Goal: Find specific page/section: Find specific page/section

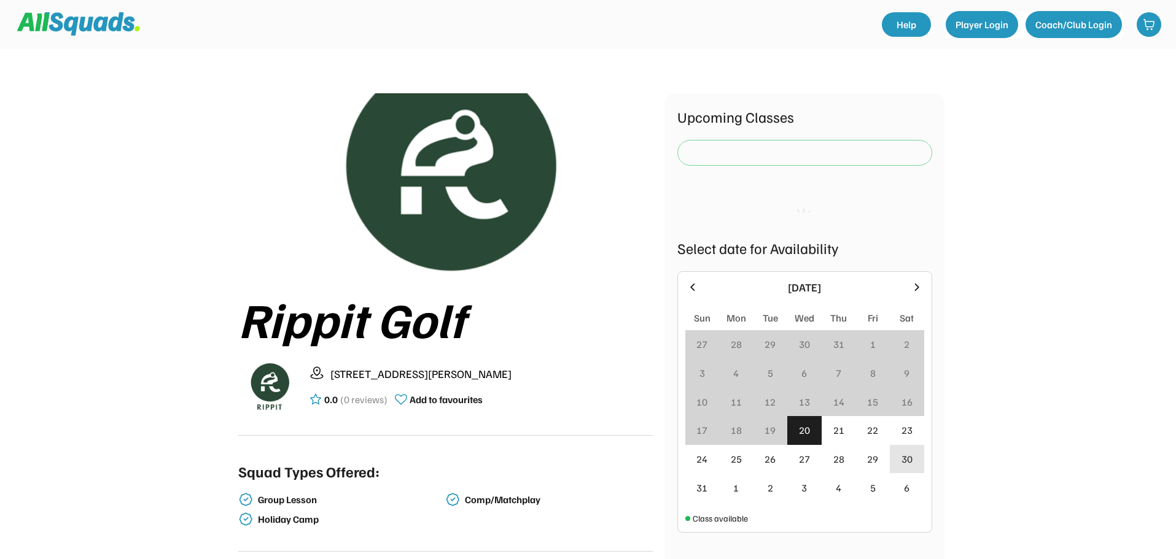
click at [901, 454] on div "30" at bounding box center [906, 459] width 11 height 15
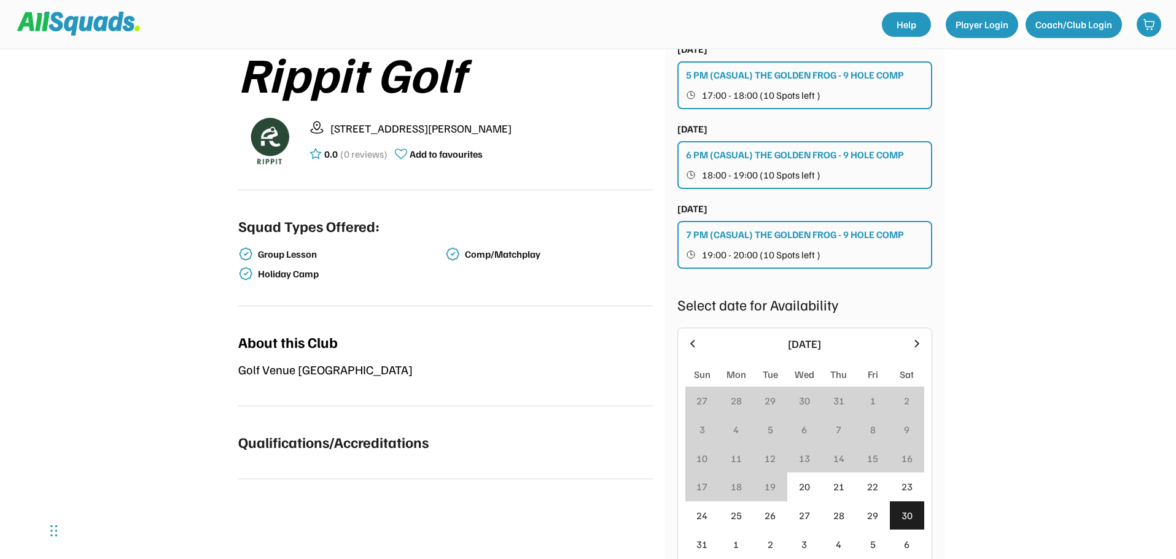
scroll to position [491, 0]
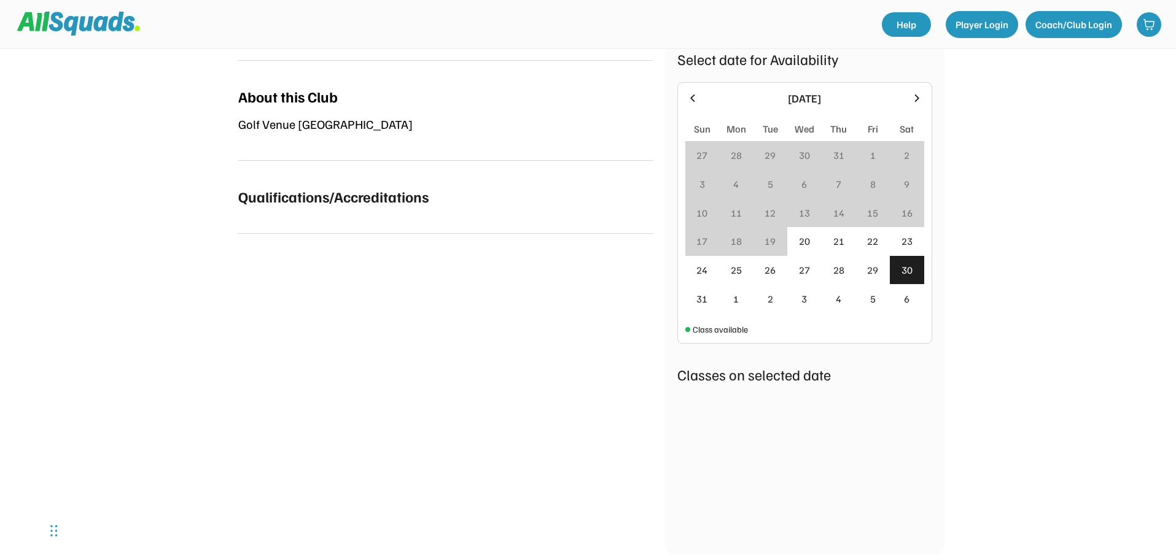
click at [903, 271] on div "30" at bounding box center [906, 270] width 11 height 15
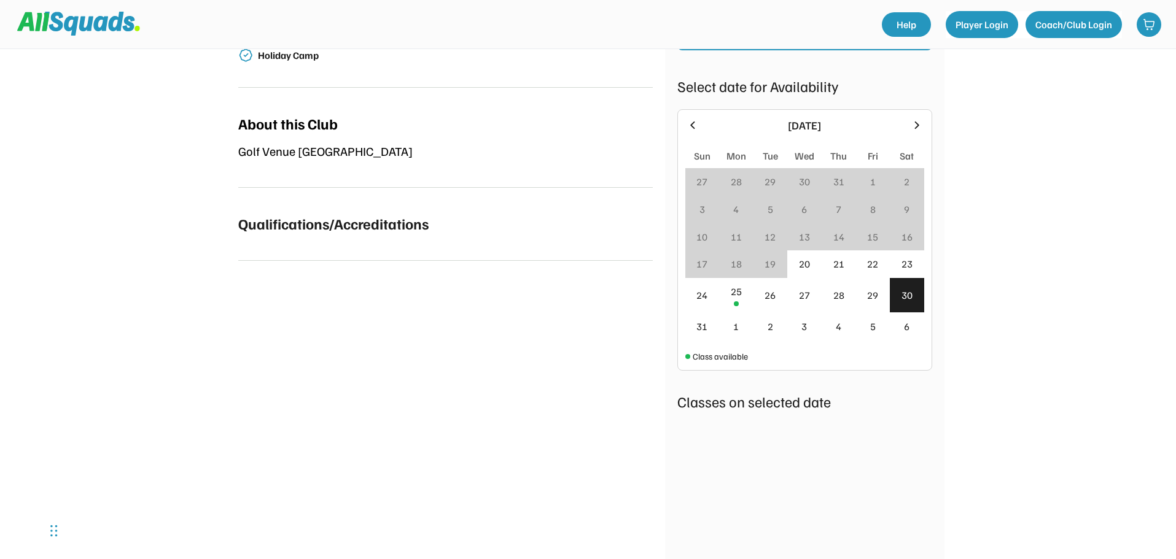
scroll to position [0, 0]
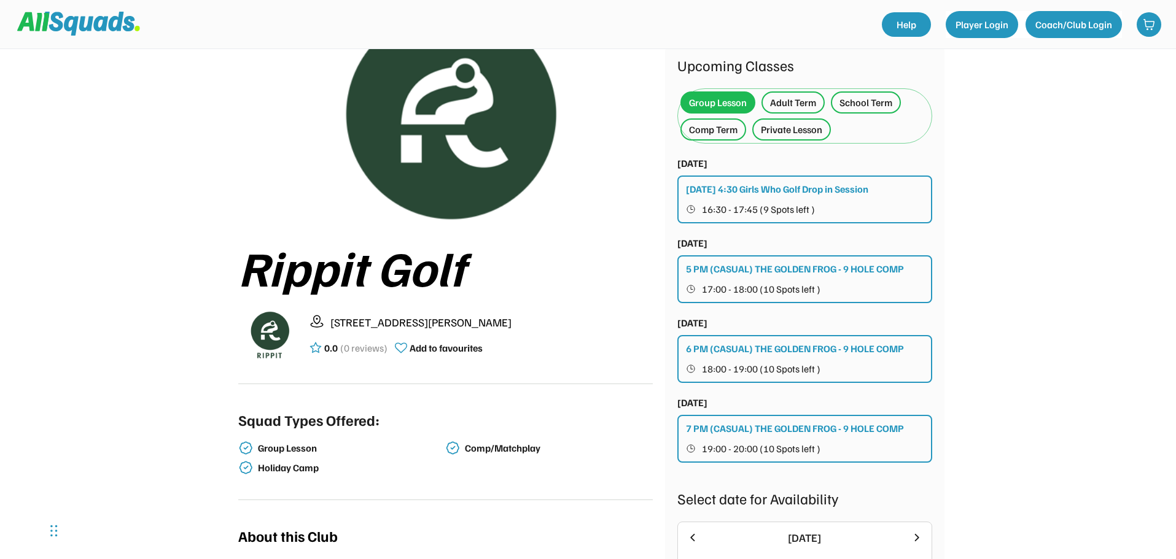
scroll to position [184, 0]
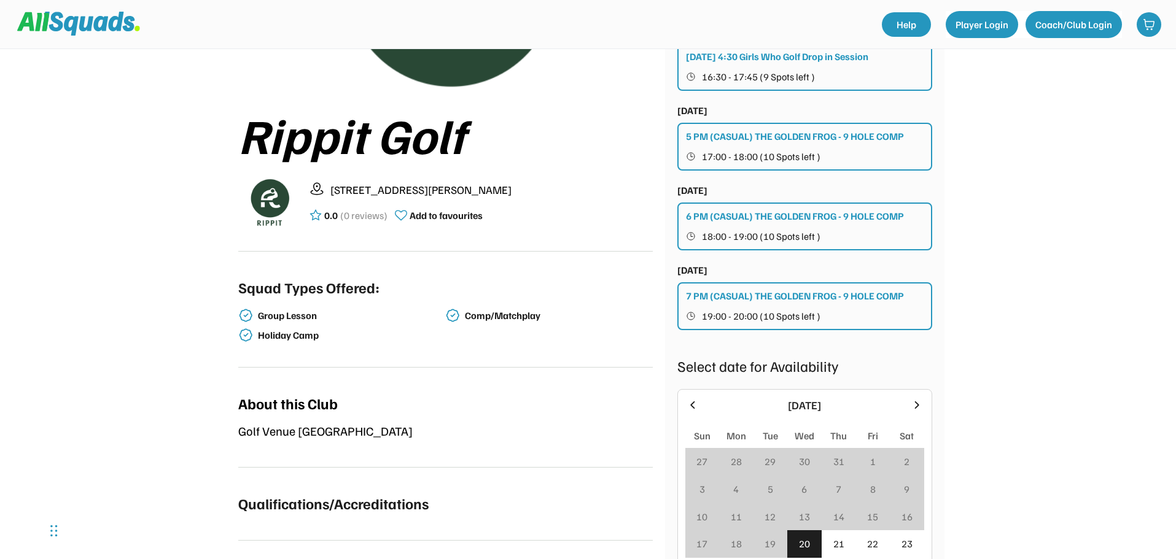
click at [320, 436] on div "Golf Venue [GEOGRAPHIC_DATA]" at bounding box center [445, 431] width 415 height 18
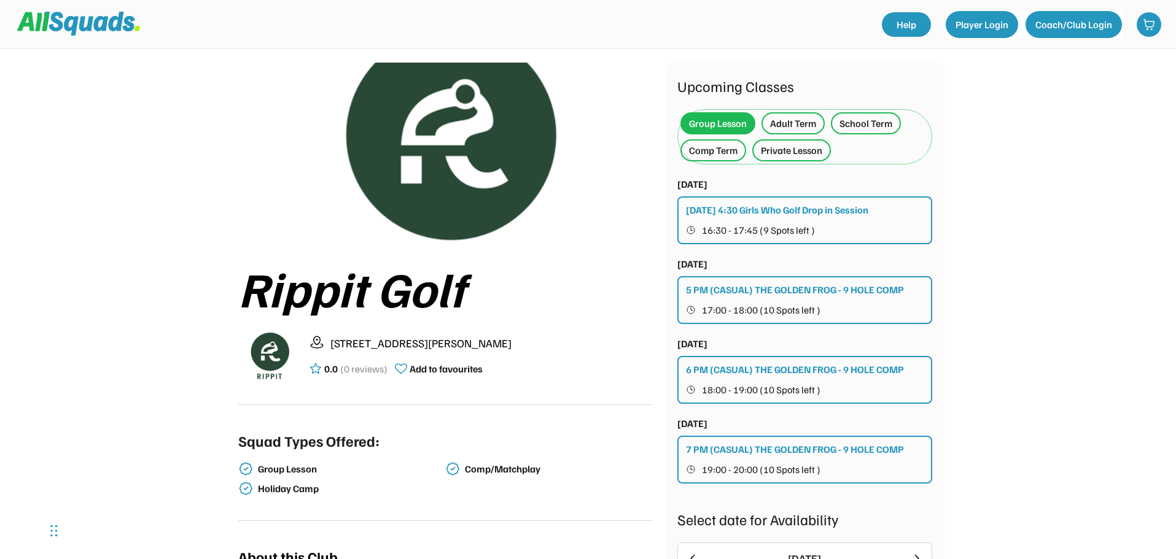
scroll to position [0, 0]
